Goal: Check status: Check status

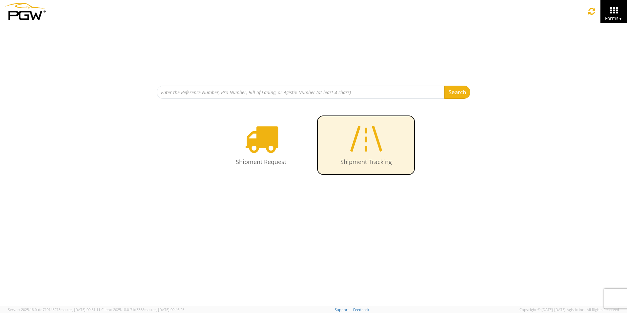
click at [366, 134] on icon at bounding box center [366, 139] width 38 height 34
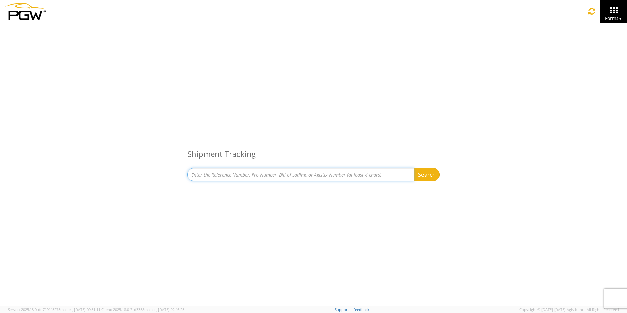
click at [316, 175] on input at bounding box center [300, 174] width 227 height 13
type input "667181"
click at [414, 168] on button "Search" at bounding box center [427, 174] width 26 height 13
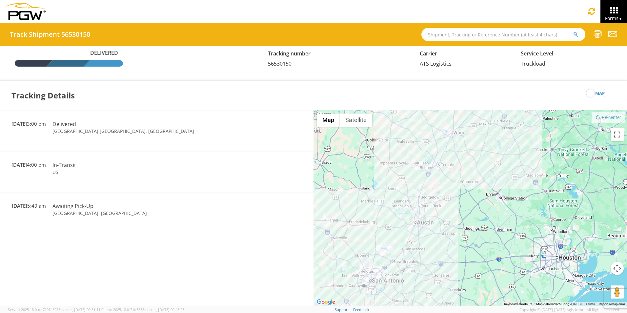
drag, startPoint x: 429, startPoint y: 136, endPoint x: 521, endPoint y: 256, distance: 150.9
click at [521, 256] on div at bounding box center [469, 208] width 313 height 196
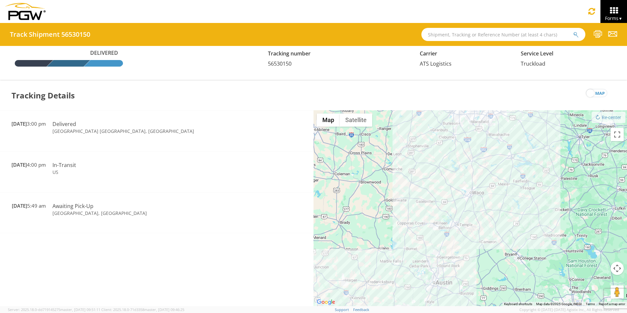
drag, startPoint x: 489, startPoint y: 173, endPoint x: 508, endPoint y: 200, distance: 33.4
click at [508, 200] on div at bounding box center [469, 208] width 313 height 196
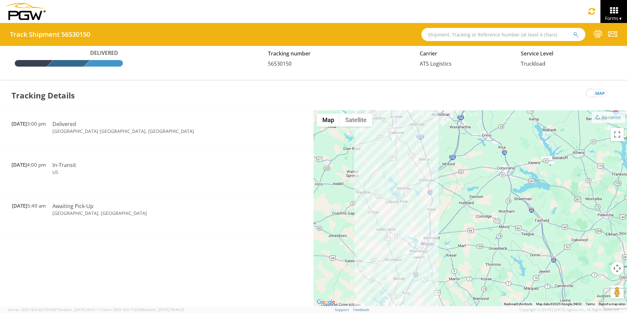
drag, startPoint x: 486, startPoint y: 208, endPoint x: 486, endPoint y: 326, distance: 118.6
click at [486, 312] on html "annexa Batch Shipping Guide Created with Sketch. calendar Created with Sketch." at bounding box center [313, 156] width 627 height 313
drag, startPoint x: 453, startPoint y: 64, endPoint x: 420, endPoint y: 66, distance: 32.5
click at [420, 66] on div "Carrier ATS Logistics" at bounding box center [465, 58] width 101 height 18
drag, startPoint x: 420, startPoint y: 66, endPoint x: 428, endPoint y: 76, distance: 13.4
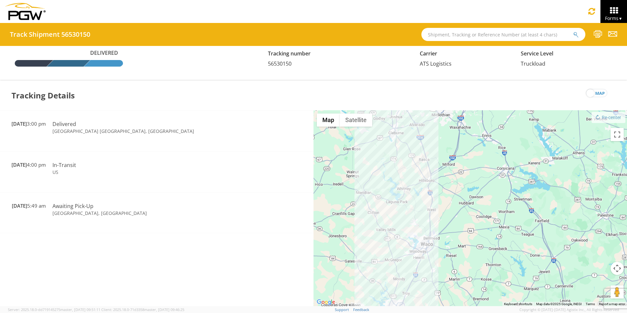
click at [428, 76] on div "Delivered Tracking number 56530150 Carrier ATS Logistics Service Level Truckload" at bounding box center [313, 63] width 627 height 35
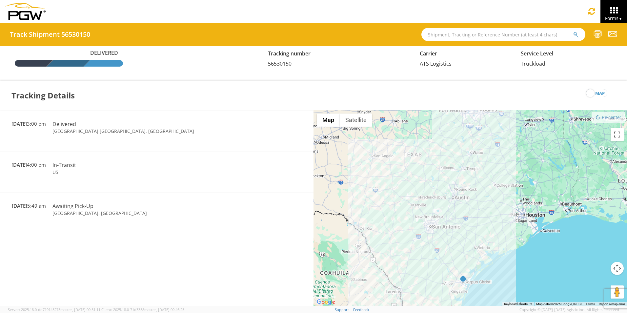
drag, startPoint x: 511, startPoint y: 254, endPoint x: 515, endPoint y: 157, distance: 97.5
click at [515, 157] on div at bounding box center [469, 208] width 313 height 196
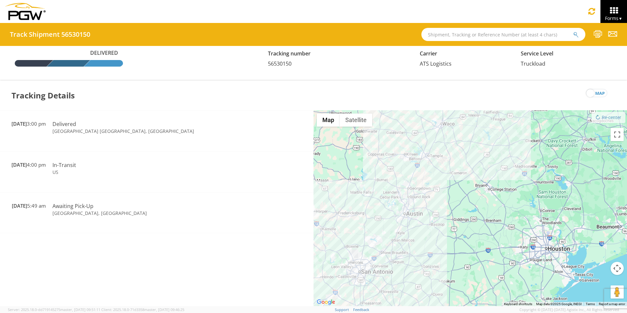
drag, startPoint x: 506, startPoint y: 167, endPoint x: 513, endPoint y: 169, distance: 7.1
click at [513, 169] on div at bounding box center [469, 208] width 313 height 196
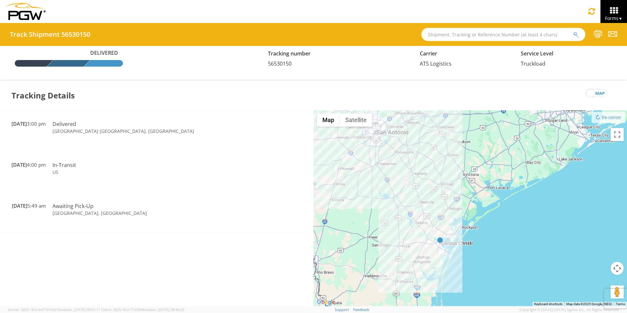
drag, startPoint x: 441, startPoint y: 289, endPoint x: 458, endPoint y: 154, distance: 136.0
click at [458, 154] on div at bounding box center [469, 208] width 313 height 196
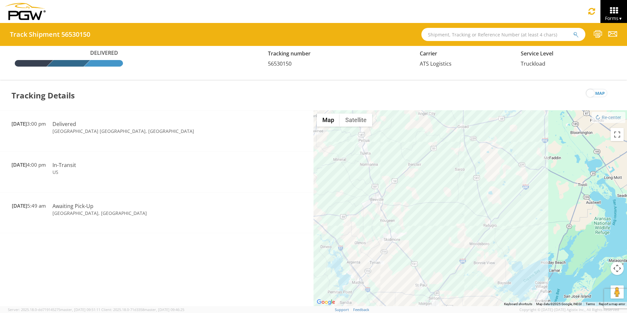
drag, startPoint x: 410, startPoint y: 170, endPoint x: 535, endPoint y: 237, distance: 142.1
click at [535, 237] on div at bounding box center [469, 208] width 313 height 196
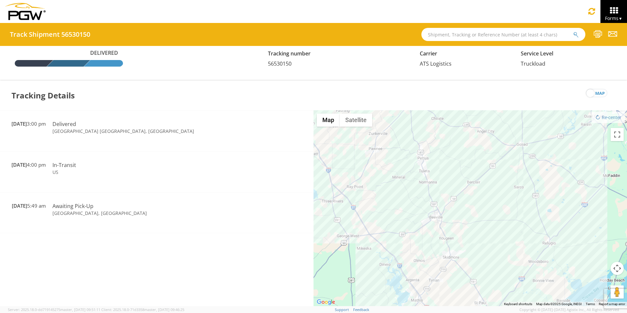
drag, startPoint x: 424, startPoint y: 195, endPoint x: 496, endPoint y: 217, distance: 74.9
click at [493, 216] on div at bounding box center [469, 208] width 313 height 196
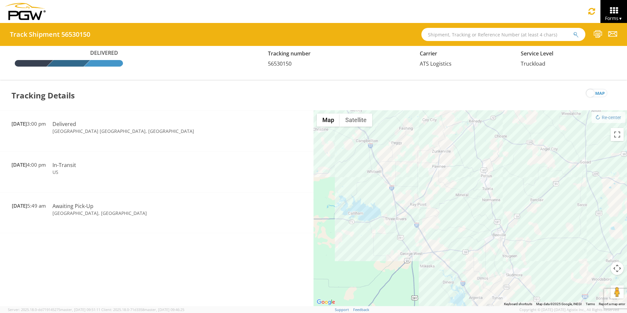
drag, startPoint x: 452, startPoint y: 171, endPoint x: 485, endPoint y: 226, distance: 64.0
click at [485, 225] on div at bounding box center [469, 208] width 313 height 196
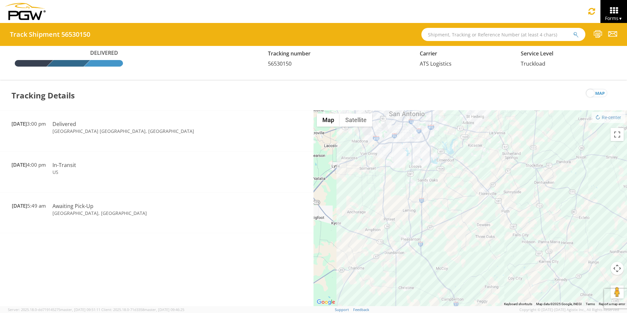
drag, startPoint x: 488, startPoint y: 188, endPoint x: 487, endPoint y: 239, distance: 50.8
click at [487, 239] on div at bounding box center [469, 208] width 313 height 196
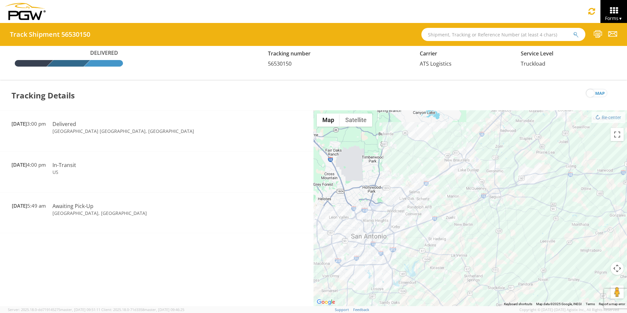
drag, startPoint x: 503, startPoint y: 223, endPoint x: 417, endPoint y: 301, distance: 116.7
click at [417, 301] on div at bounding box center [469, 208] width 313 height 196
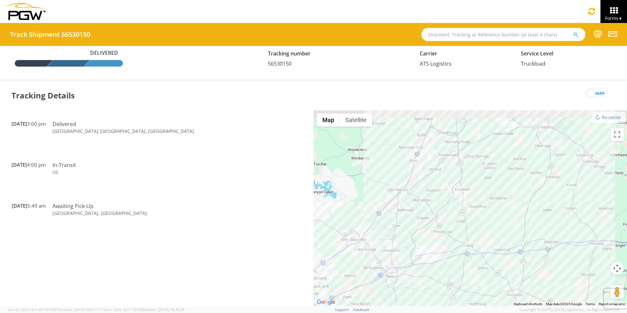
drag, startPoint x: 468, startPoint y: 188, endPoint x: 441, endPoint y: 267, distance: 83.2
click at [446, 248] on div at bounding box center [469, 208] width 313 height 196
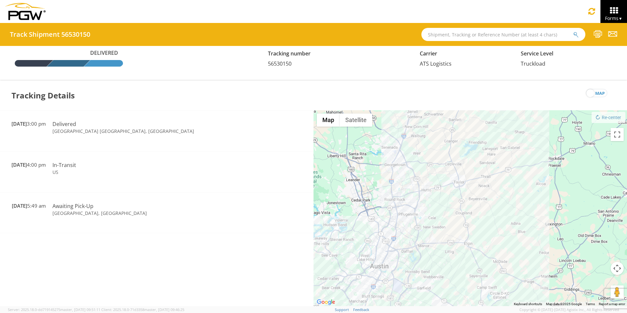
drag, startPoint x: 457, startPoint y: 214, endPoint x: 465, endPoint y: 286, distance: 72.6
click at [458, 249] on div at bounding box center [469, 208] width 313 height 196
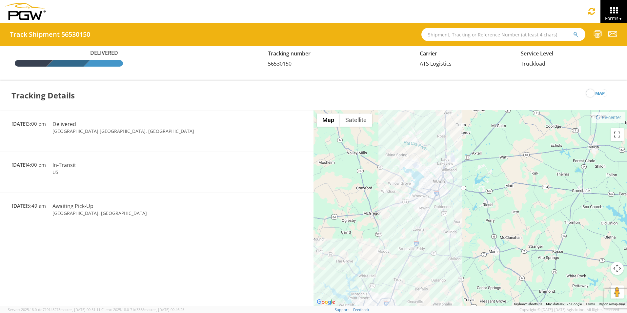
drag, startPoint x: 518, startPoint y: 220, endPoint x: 426, endPoint y: 326, distance: 140.1
click at [426, 312] on html "annexa Batch Shipping Guide Created with Sketch. calendar Created with Sketch." at bounding box center [313, 156] width 627 height 313
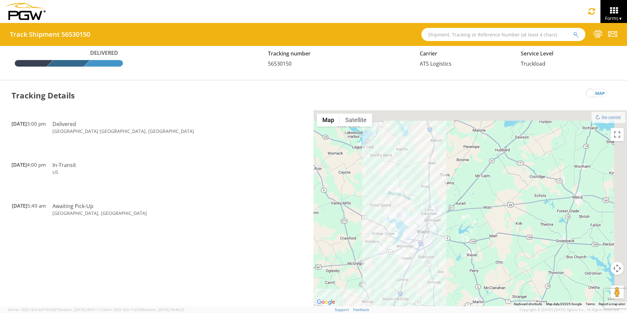
drag, startPoint x: 490, startPoint y: 199, endPoint x: 464, endPoint y: 287, distance: 91.5
click at [466, 281] on div at bounding box center [469, 208] width 313 height 196
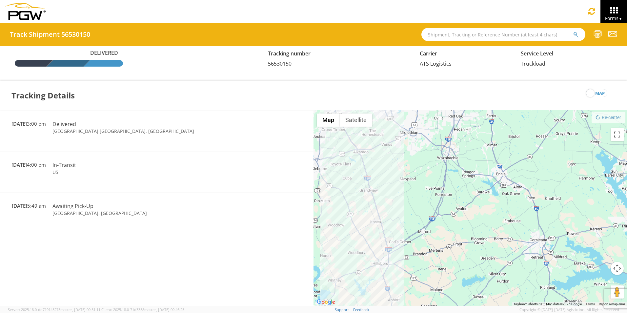
drag, startPoint x: 416, startPoint y: 196, endPoint x: 468, endPoint y: 281, distance: 99.6
click at [460, 272] on div at bounding box center [469, 208] width 313 height 196
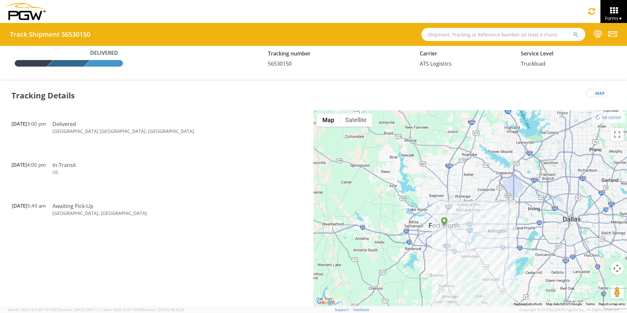
drag, startPoint x: 437, startPoint y: 282, endPoint x: 408, endPoint y: 228, distance: 61.4
click at [408, 231] on div at bounding box center [469, 208] width 313 height 196
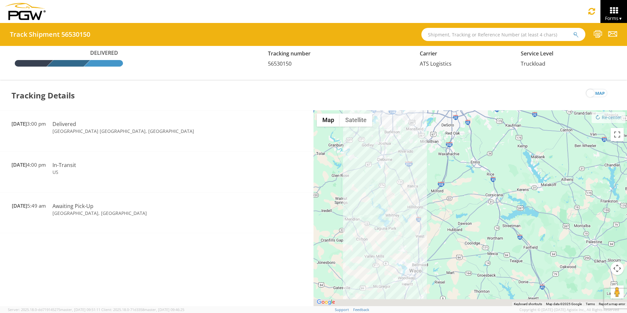
drag, startPoint x: 468, startPoint y: 170, endPoint x: 496, endPoint y: 163, distance: 28.6
click at [457, 135] on div at bounding box center [469, 208] width 313 height 196
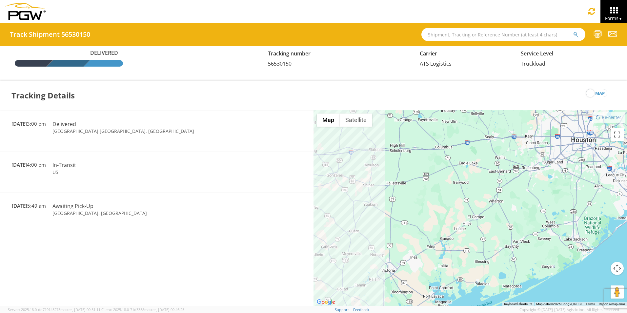
drag, startPoint x: 490, startPoint y: 271, endPoint x: 559, endPoint y: 148, distance: 140.8
click at [536, 167] on div at bounding box center [469, 208] width 313 height 196
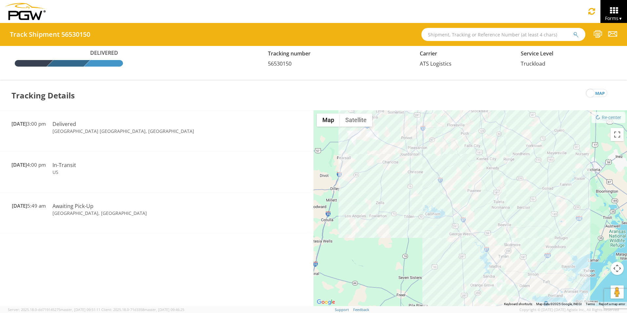
drag, startPoint x: 433, startPoint y: 215, endPoint x: 532, endPoint y: 268, distance: 112.2
click at [532, 268] on div at bounding box center [469, 208] width 313 height 196
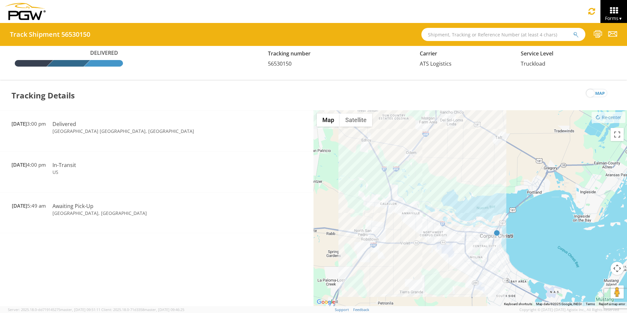
drag, startPoint x: 447, startPoint y: 232, endPoint x: 515, endPoint y: 135, distance: 118.3
click at [515, 135] on div at bounding box center [469, 208] width 313 height 196
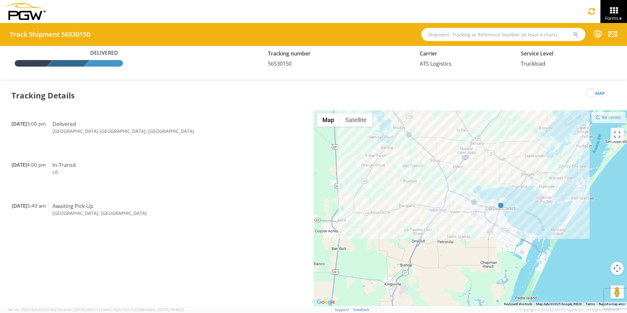
drag, startPoint x: 480, startPoint y: 145, endPoint x: 517, endPoint y: 253, distance: 114.4
click at [517, 253] on div at bounding box center [469, 208] width 313 height 196
